Goal: Information Seeking & Learning: Learn about a topic

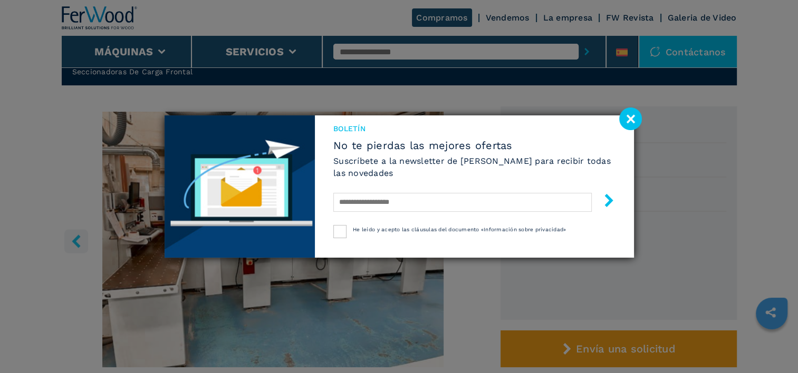
click at [633, 116] on image at bounding box center [630, 119] width 23 height 23
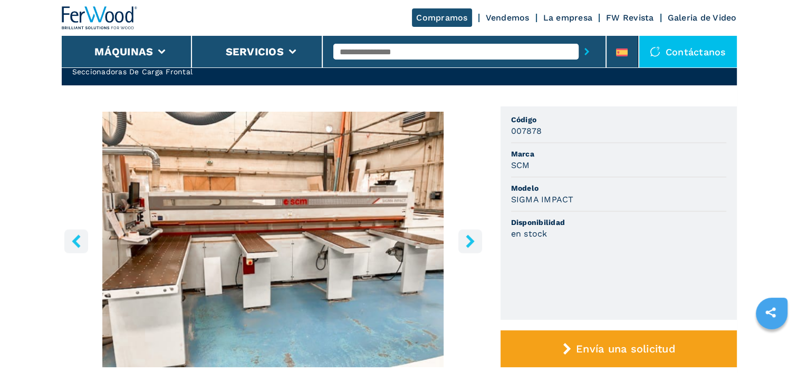
click at [476, 242] on icon "right-button" at bounding box center [470, 241] width 13 height 13
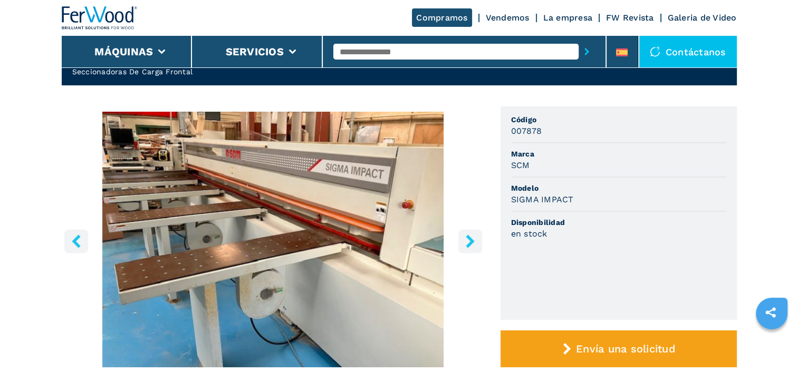
click at [479, 233] on button "right-button" at bounding box center [470, 241] width 24 height 24
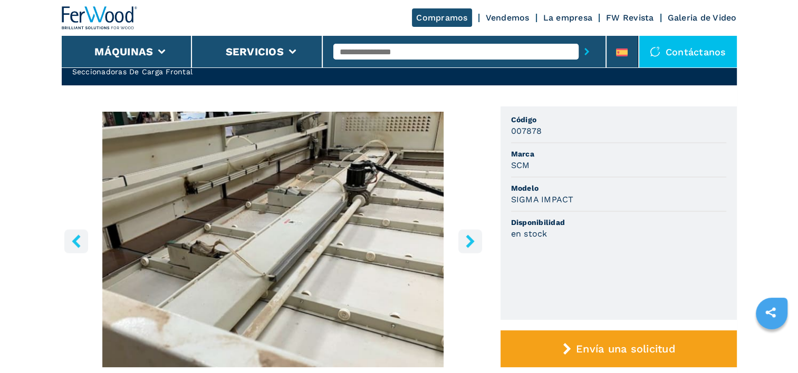
click at [479, 233] on button "right-button" at bounding box center [470, 241] width 24 height 24
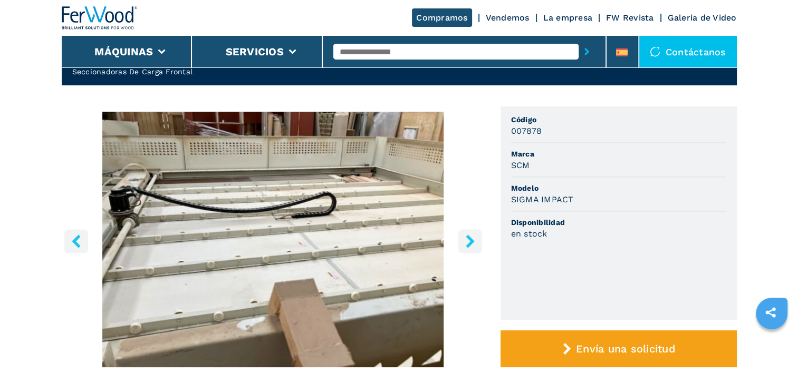
click at [479, 233] on button "right-button" at bounding box center [470, 241] width 24 height 24
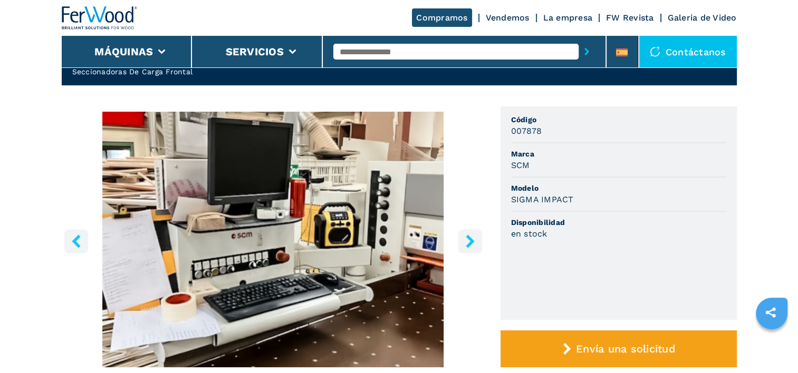
click at [472, 238] on icon "right-button" at bounding box center [470, 241] width 13 height 13
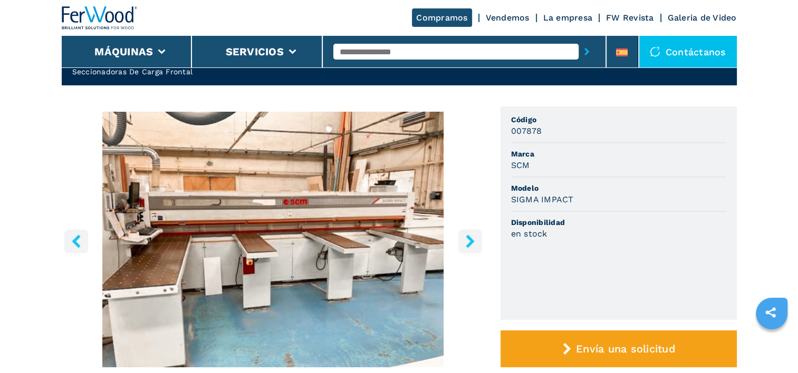
click at [474, 238] on icon "right-button" at bounding box center [470, 241] width 13 height 13
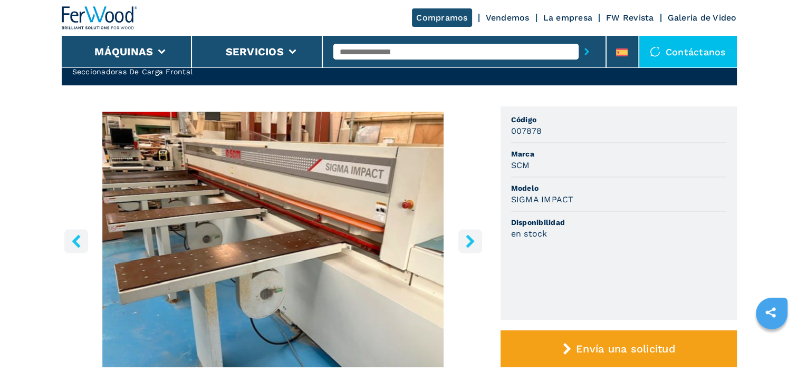
click at [470, 235] on icon "right-button" at bounding box center [470, 241] width 13 height 13
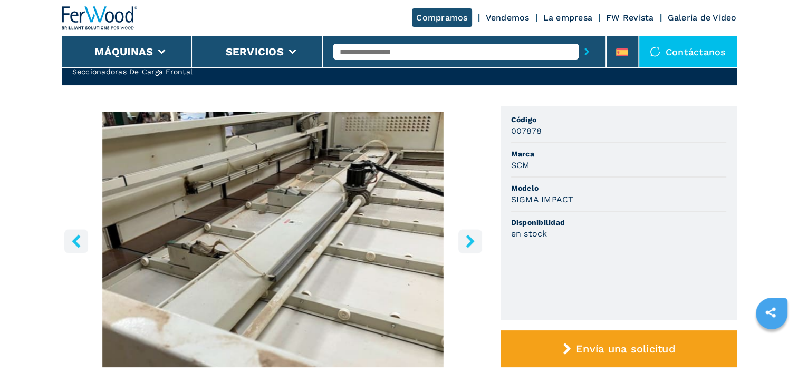
click at [470, 235] on icon "right-button" at bounding box center [470, 241] width 13 height 13
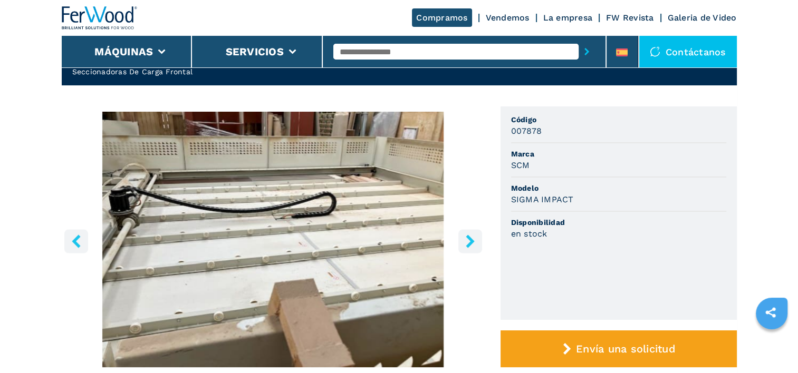
click at [470, 235] on icon "right-button" at bounding box center [470, 241] width 13 height 13
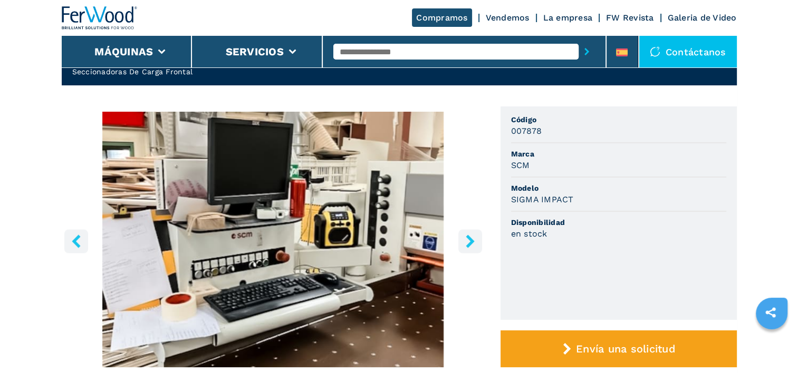
click at [470, 235] on icon "right-button" at bounding box center [470, 241] width 13 height 13
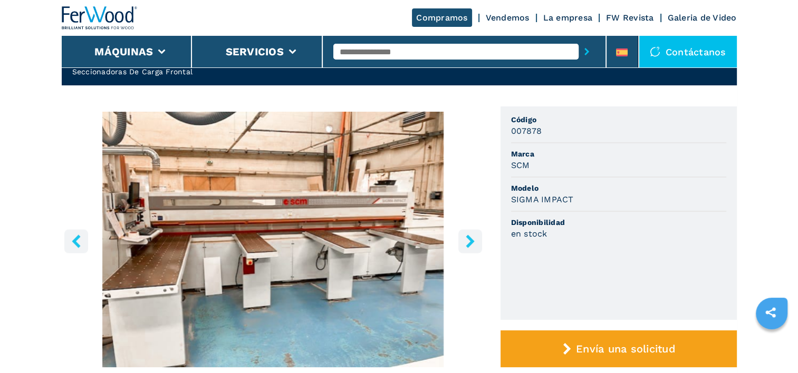
click at [470, 235] on icon "right-button" at bounding box center [470, 241] width 13 height 13
